Goal: Task Accomplishment & Management: Complete application form

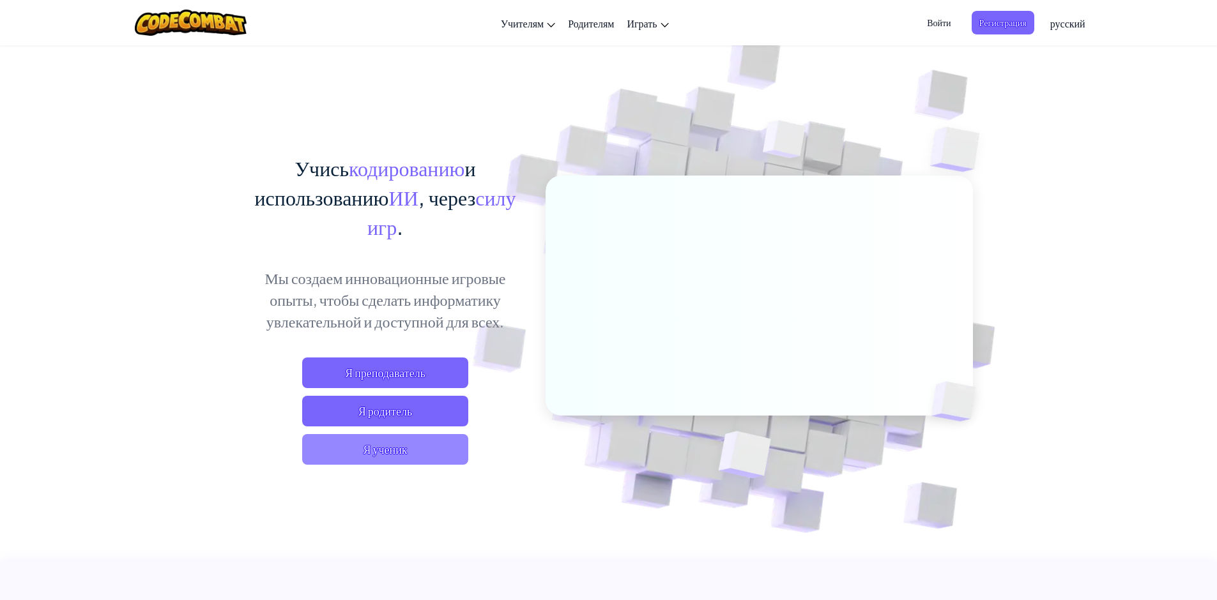
click at [437, 442] on span "Я ученик" at bounding box center [385, 449] width 166 height 31
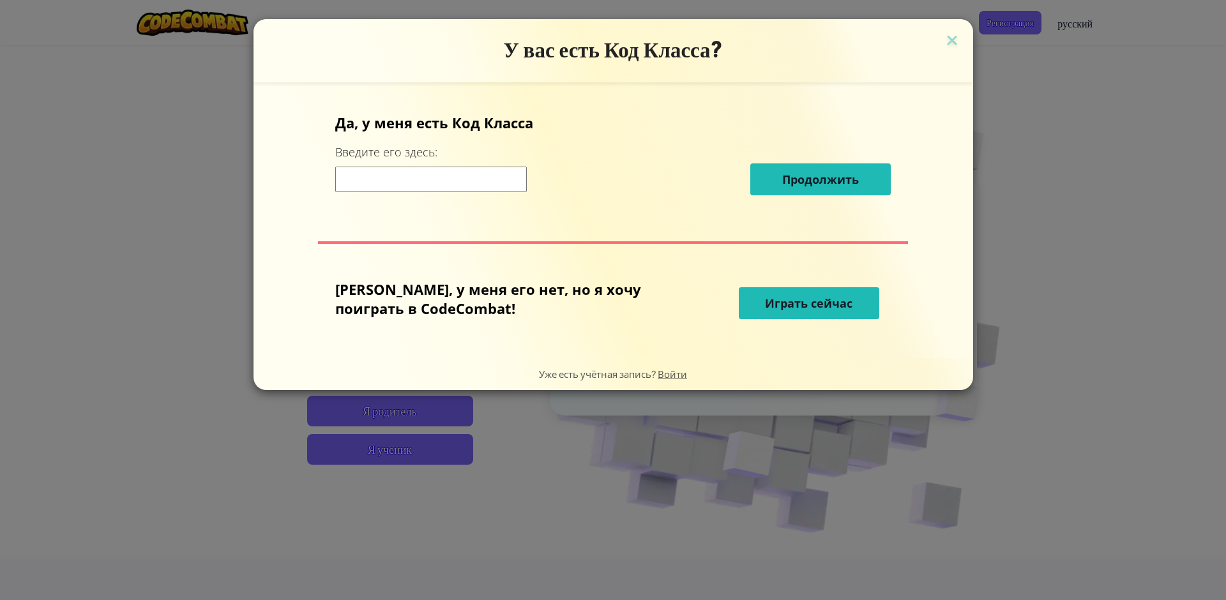
click at [440, 184] on input at bounding box center [431, 180] width 192 height 26
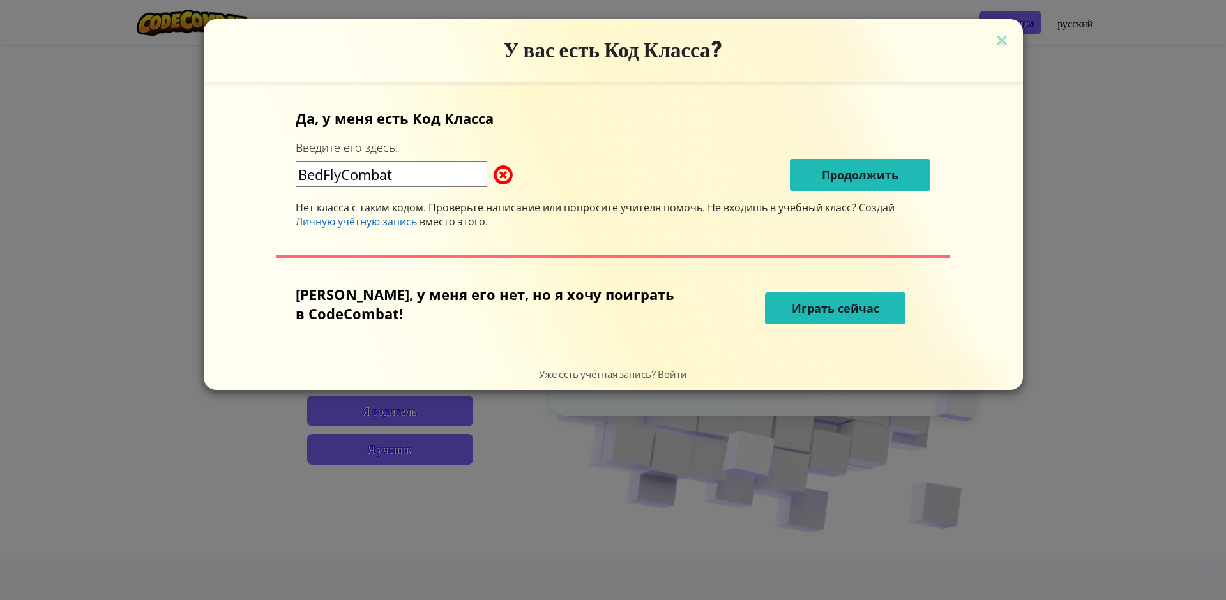
click at [404, 184] on input "BedFlyCombat" at bounding box center [392, 175] width 192 height 26
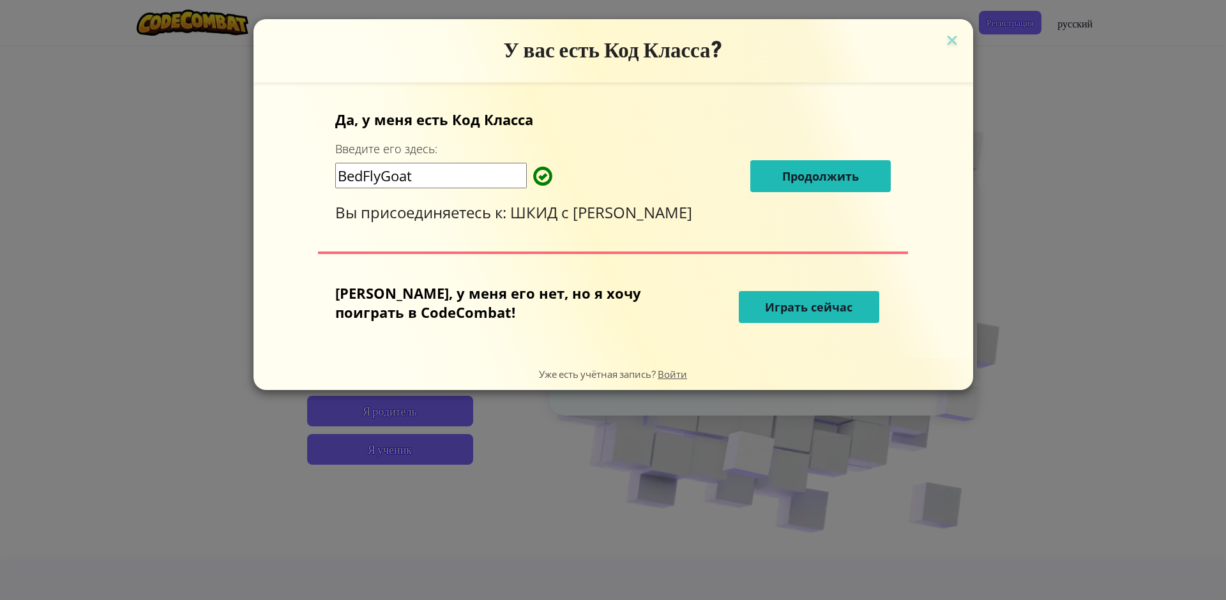
type input "BedFlyGoat"
click at [1080, 24] on div "У вас есть Код Класса? Да, у меня есть Код Класса Введите его здесь: BedFlyGoat…" at bounding box center [613, 300] width 1226 height 600
click at [1079, 22] on div "У вас есть Код Класса? Да, у меня есть Код Класса Введите его здесь: BedFlyGoat…" at bounding box center [613, 300] width 1226 height 600
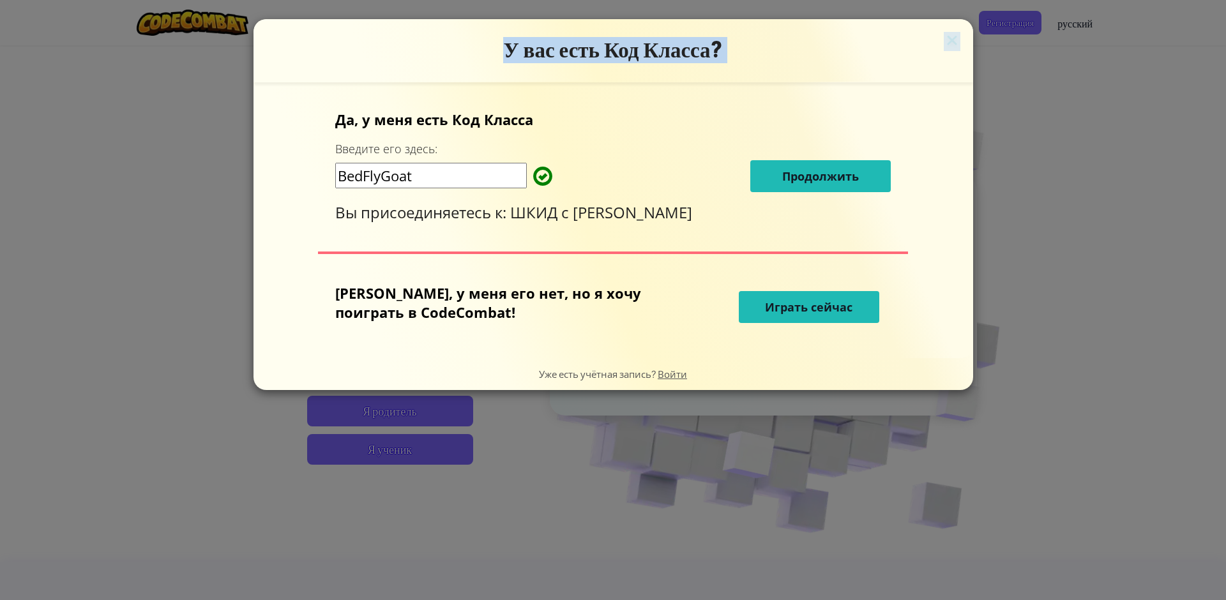
click at [1078, 23] on div "У вас есть Код Класса? Да, у меня есть Код Класса Введите его здесь: BedFlyGoat…" at bounding box center [613, 300] width 1226 height 600
click at [820, 179] on span "Продолжить" at bounding box center [820, 176] width 77 height 15
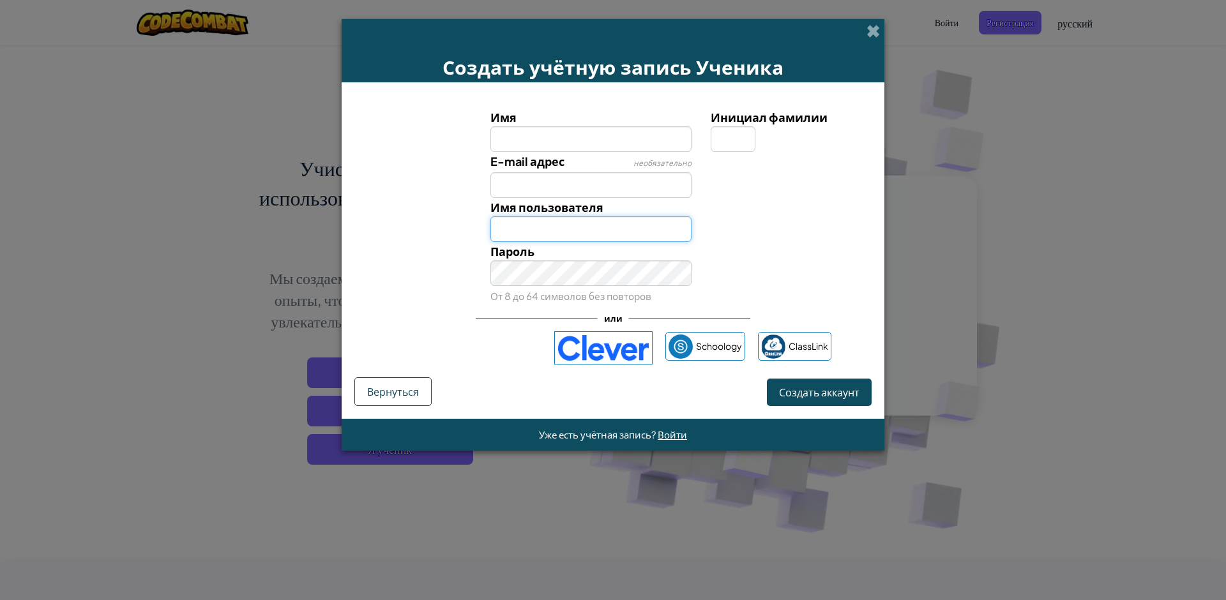
type input "Дмитрий"
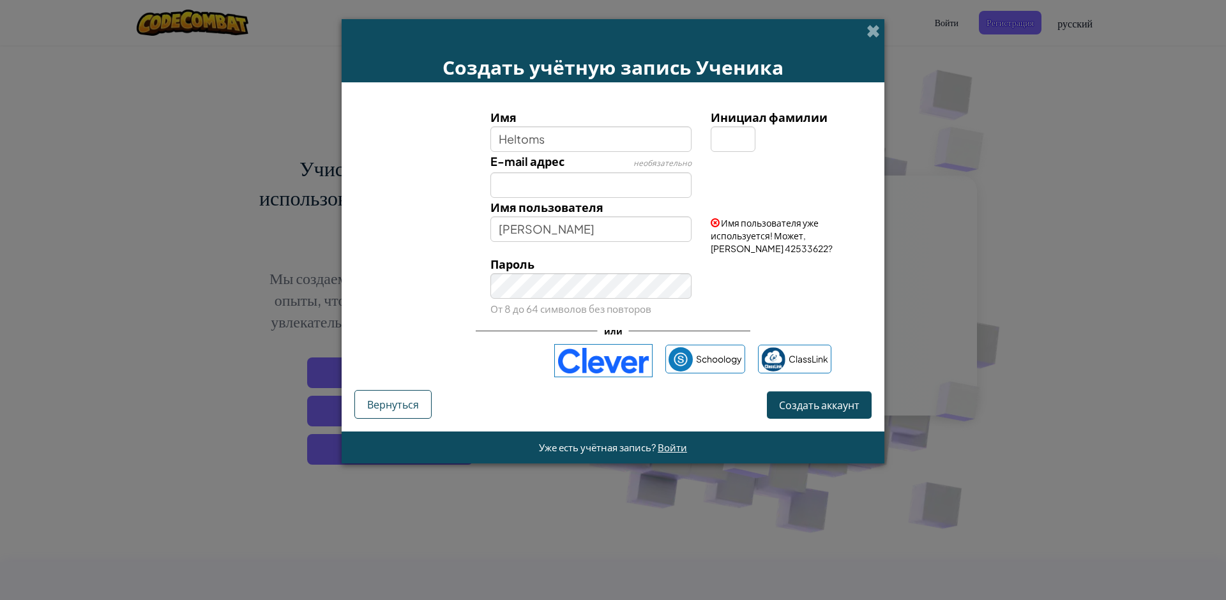
type input "Heltoms"
click at [771, 292] on div "Пароль От 8 до 64 символов без повторов" at bounding box center [613, 286] width 530 height 63
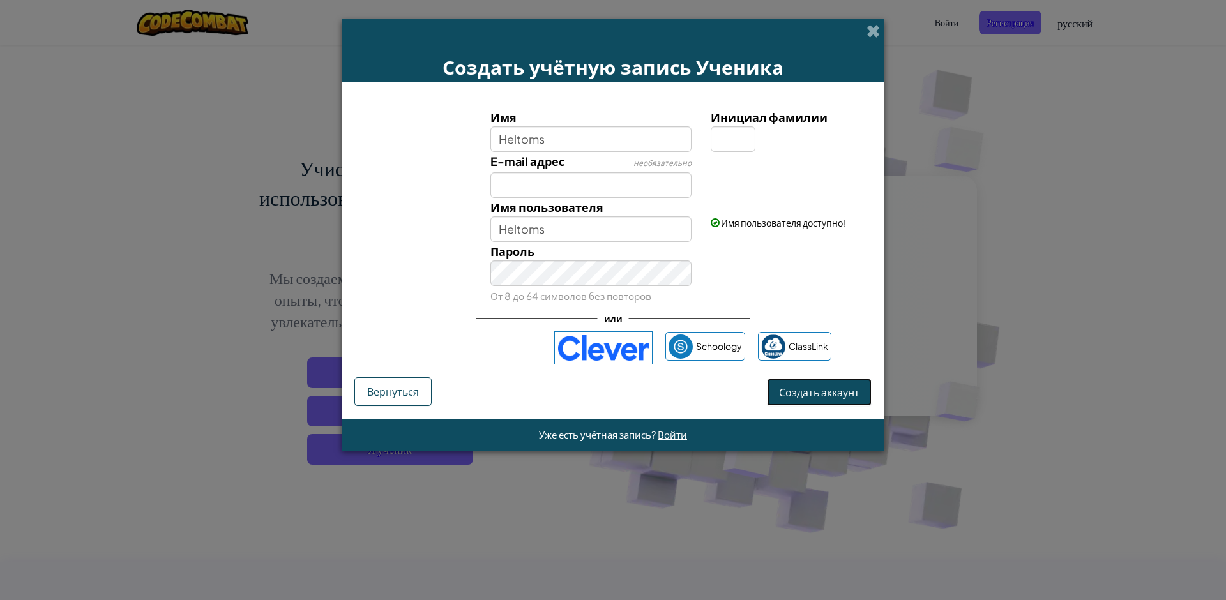
click at [815, 398] on span "Создать аккаунт" at bounding box center [819, 392] width 80 height 13
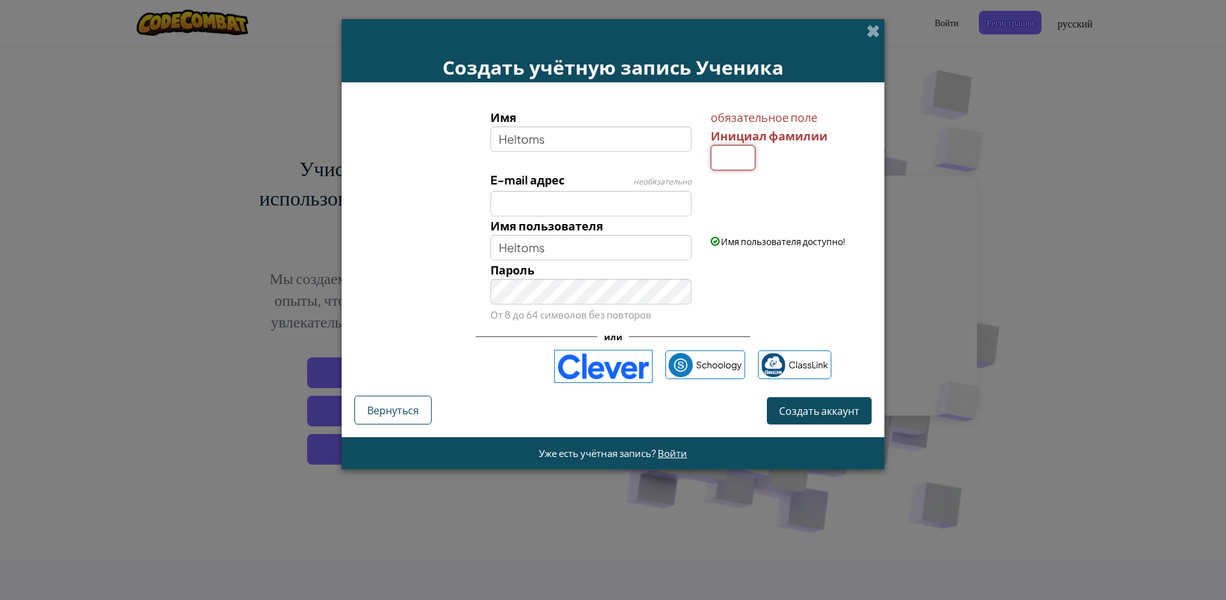
click at [738, 163] on input "Инициал фамилии" at bounding box center [733, 158] width 45 height 26
type input "H"
type input "HeltomsH"
click at [796, 280] on div "Пароль От 8 до 64 символов без повторов" at bounding box center [613, 292] width 530 height 63
click at [821, 418] on button "Создать аккаунт" at bounding box center [819, 410] width 105 height 27
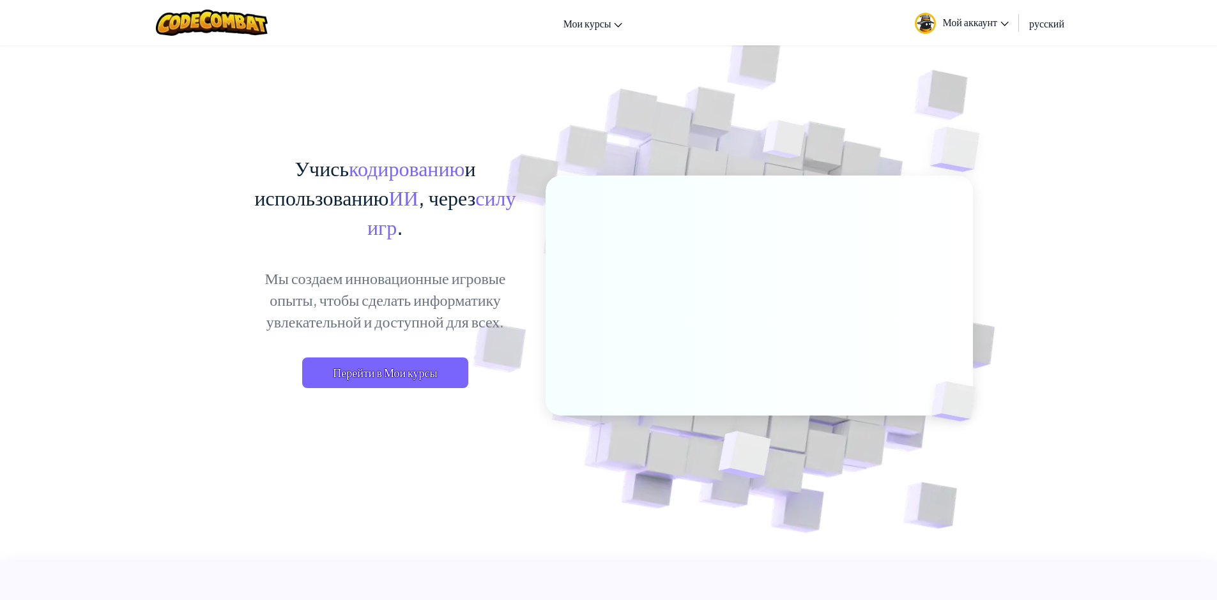
click at [972, 21] on span "Мой аккаунт" at bounding box center [975, 21] width 66 height 13
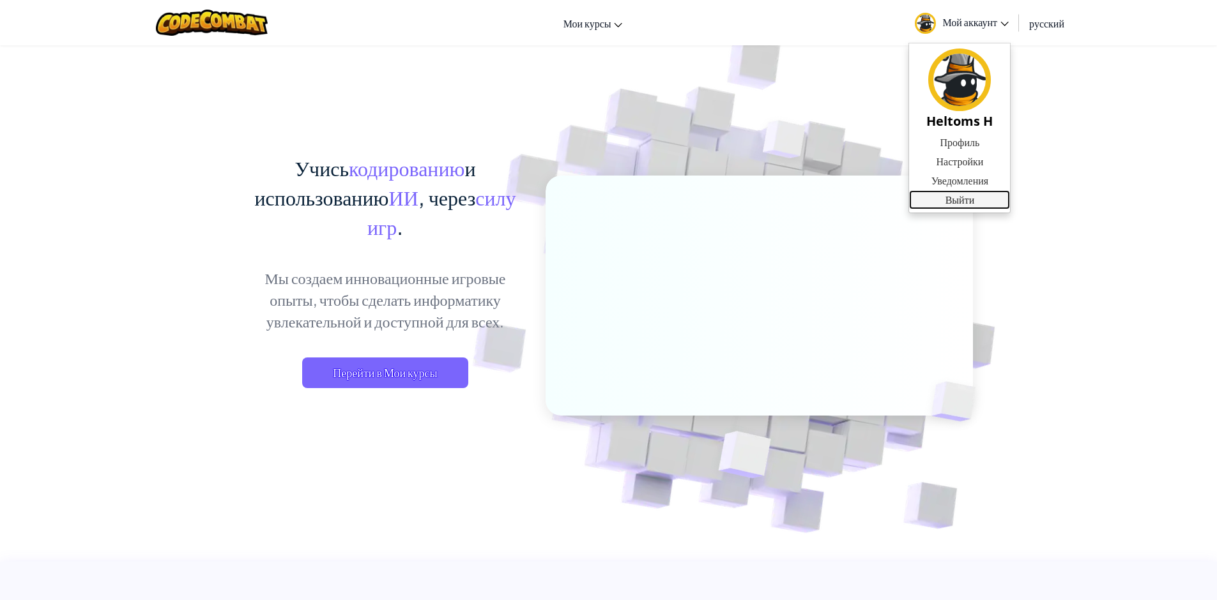
click at [971, 200] on link "Выйти" at bounding box center [959, 199] width 101 height 19
